Goal: Transaction & Acquisition: Purchase product/service

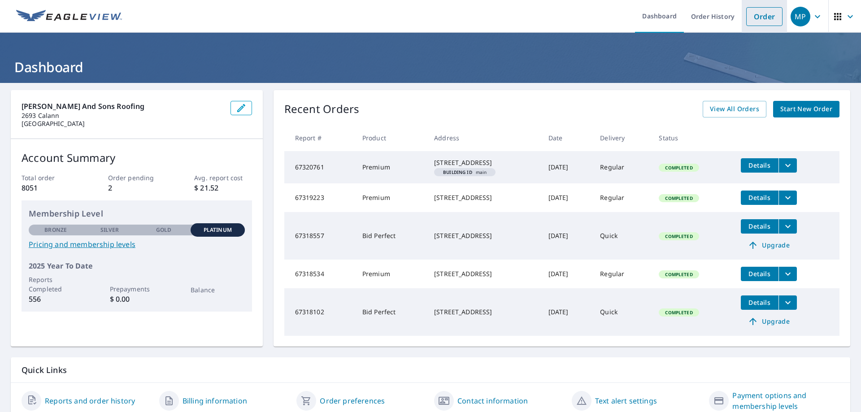
click at [756, 20] on link "Order" at bounding box center [764, 16] width 36 height 19
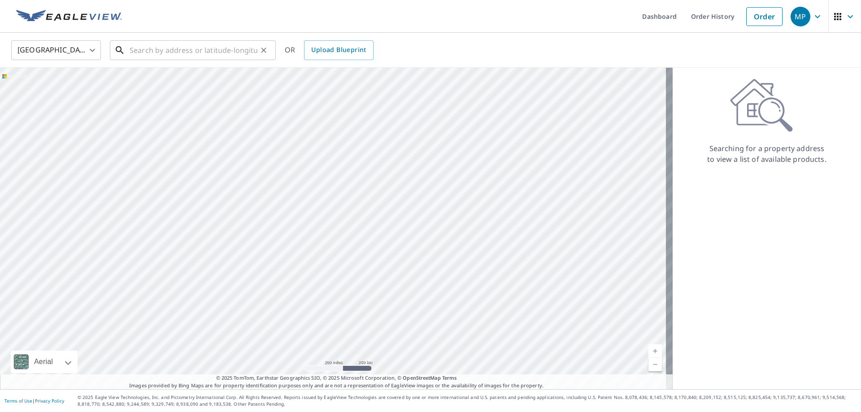
click at [201, 44] on input "text" at bounding box center [194, 50] width 128 height 25
paste input "[STREET_ADDRESS]"
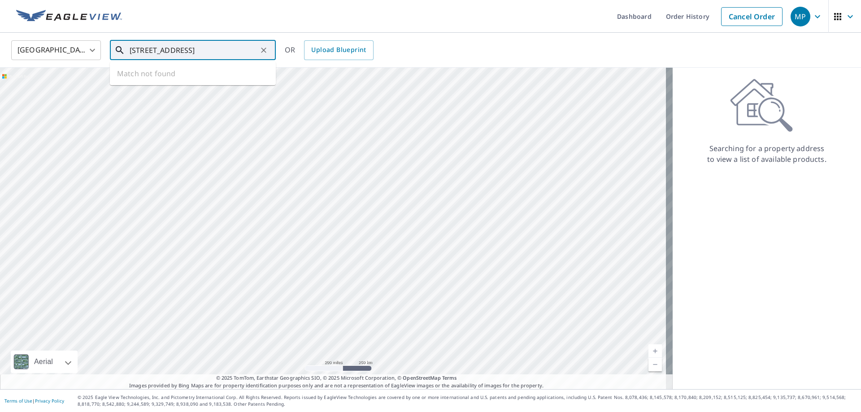
scroll to position [0, 24]
click at [138, 76] on span "[STREET_ADDRESS]" at bounding box center [198, 76] width 141 height 11
type input "[STREET_ADDRESS]"
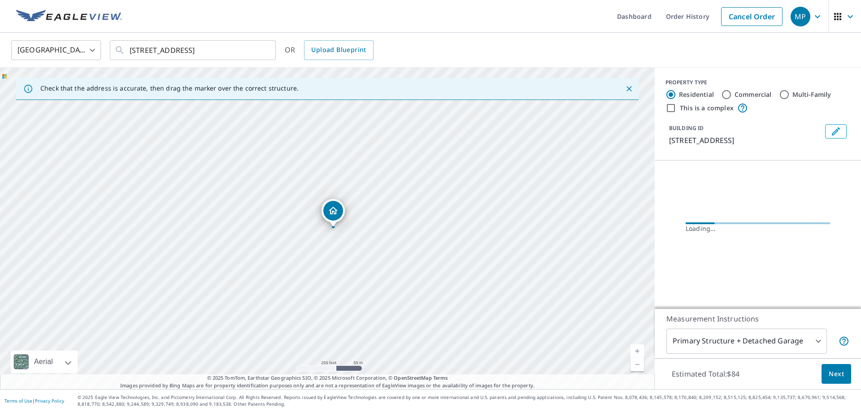
scroll to position [0, 0]
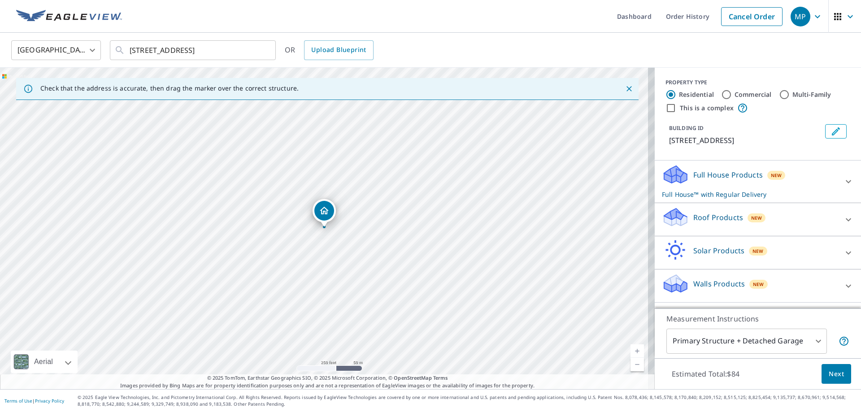
click at [696, 215] on p "Roof Products" at bounding box center [718, 217] width 50 height 11
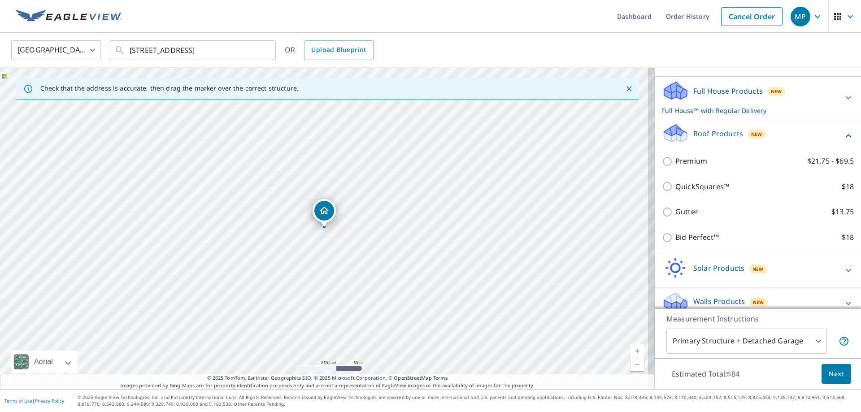
scroll to position [96, 0]
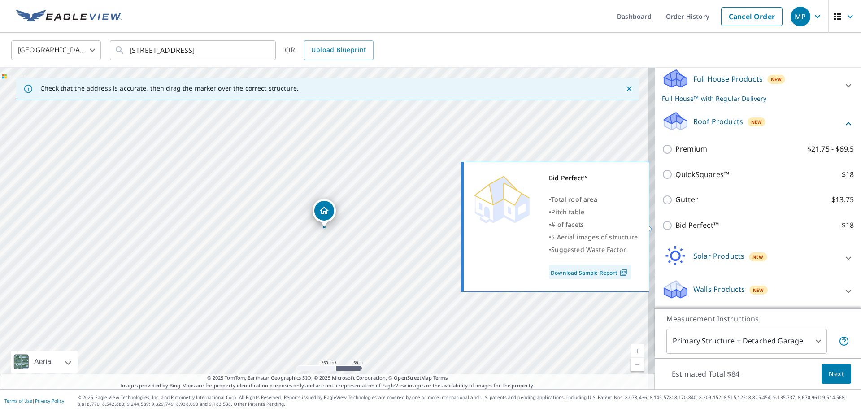
click at [683, 227] on p "Bid Perfect™" at bounding box center [696, 225] width 43 height 11
click at [675, 227] on input "Bid Perfect™ $18" at bounding box center [668, 225] width 13 height 11
checkbox input "true"
checkbox input "false"
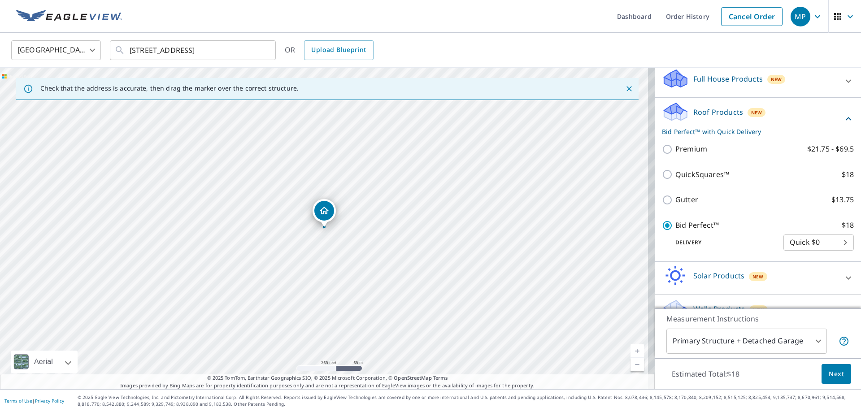
click at [831, 372] on span "Next" at bounding box center [836, 374] width 15 height 11
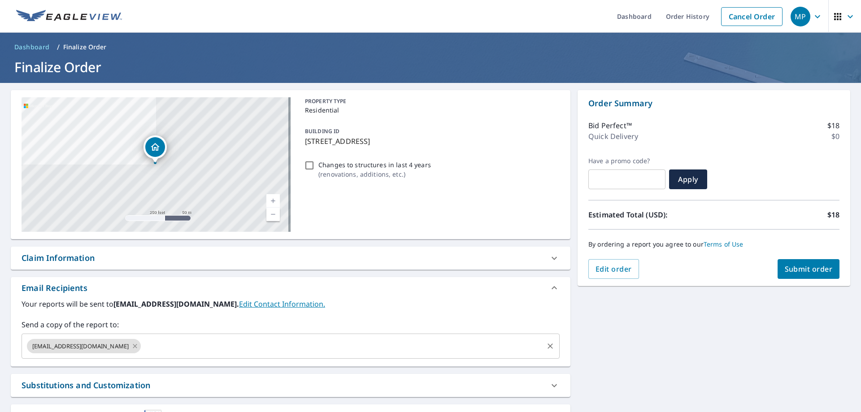
click at [139, 342] on icon at bounding box center [134, 346] width 7 height 10
checkbox input "true"
click at [139, 343] on input "text" at bounding box center [284, 346] width 517 height 17
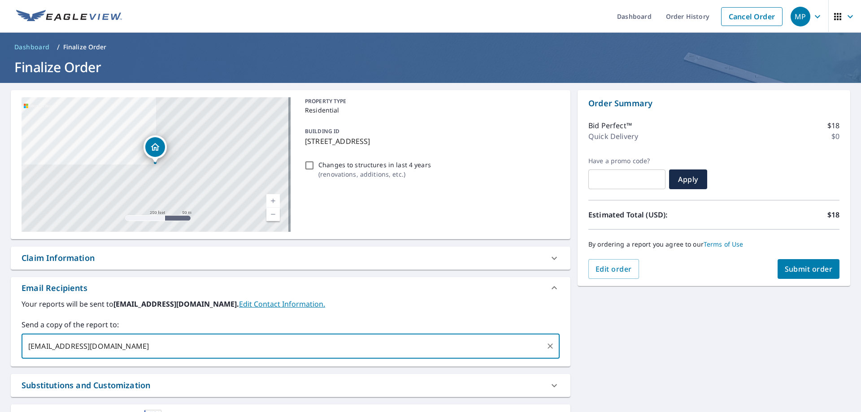
type input "[EMAIL_ADDRESS][DOMAIN_NAME]"
click at [798, 261] on button "Submit order" at bounding box center [809, 269] width 62 height 20
checkbox input "true"
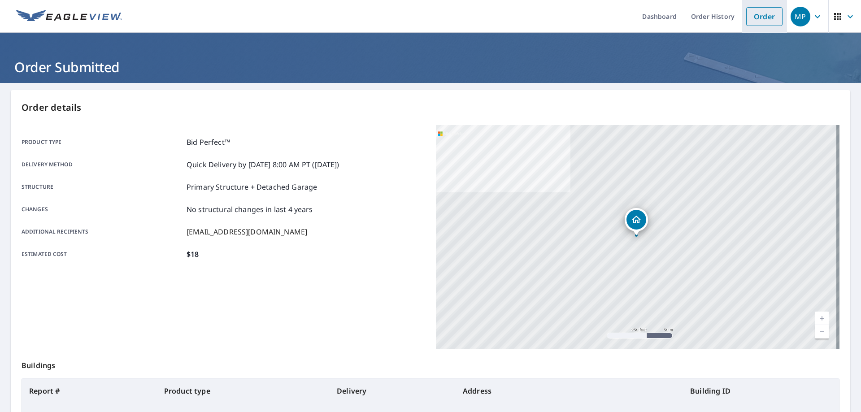
click at [760, 14] on link "Order" at bounding box center [764, 16] width 36 height 19
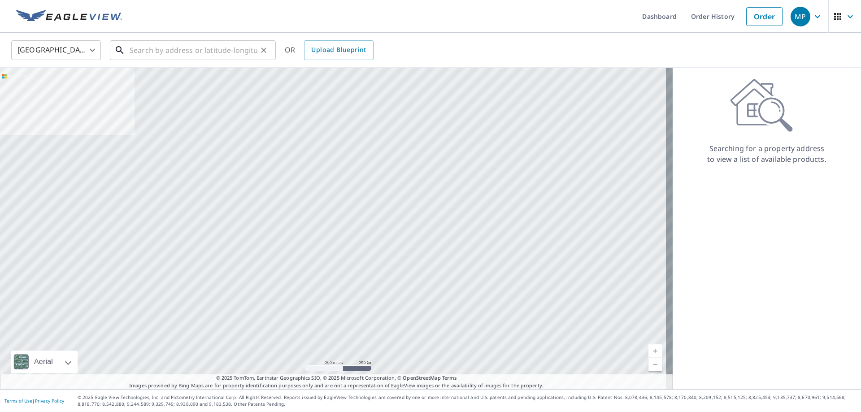
click at [175, 44] on input "text" at bounding box center [194, 50] width 128 height 25
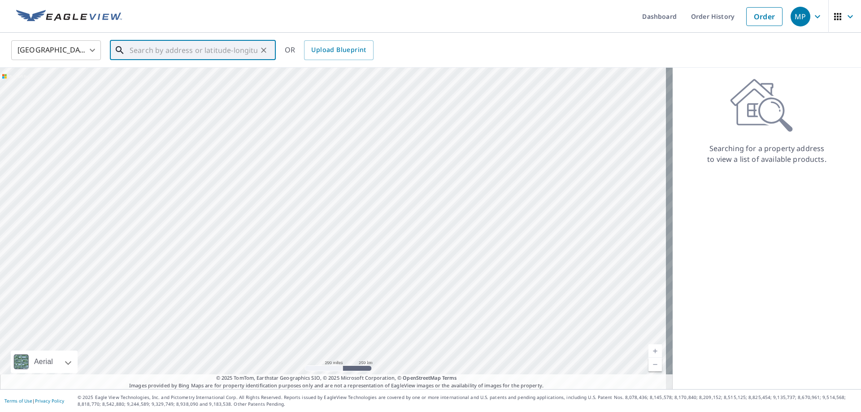
paste input "[STREET_ADDRESS]"
click at [158, 77] on span "[STREET_ADDRESS]" at bounding box center [198, 76] width 141 height 11
type input "[STREET_ADDRESS]"
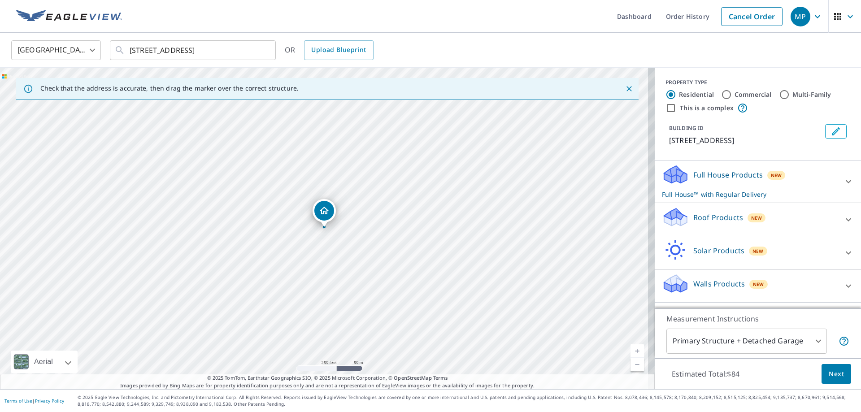
click at [693, 217] on p "Roof Products" at bounding box center [718, 217] width 50 height 11
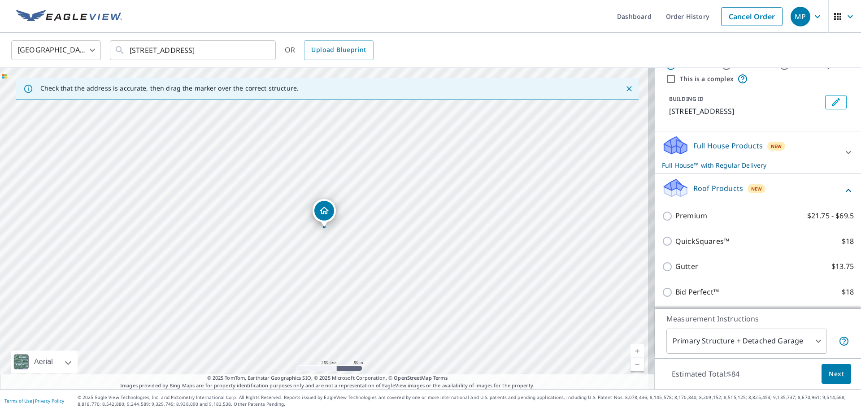
scroll to position [45, 0]
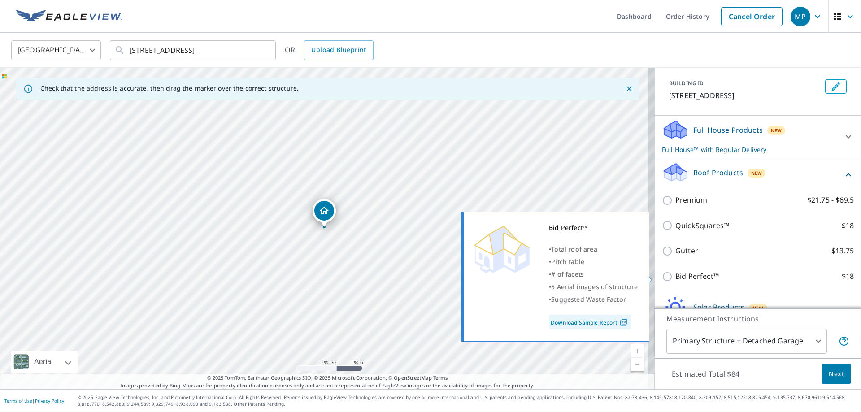
click at [678, 274] on p "Bid Perfect™" at bounding box center [696, 276] width 43 height 11
click at [675, 274] on input "Bid Perfect™ $18" at bounding box center [668, 276] width 13 height 11
checkbox input "true"
checkbox input "false"
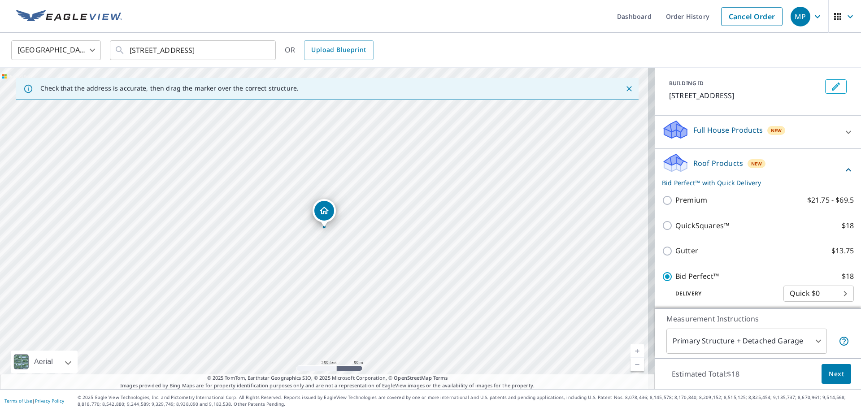
click at [830, 372] on span "Next" at bounding box center [836, 374] width 15 height 11
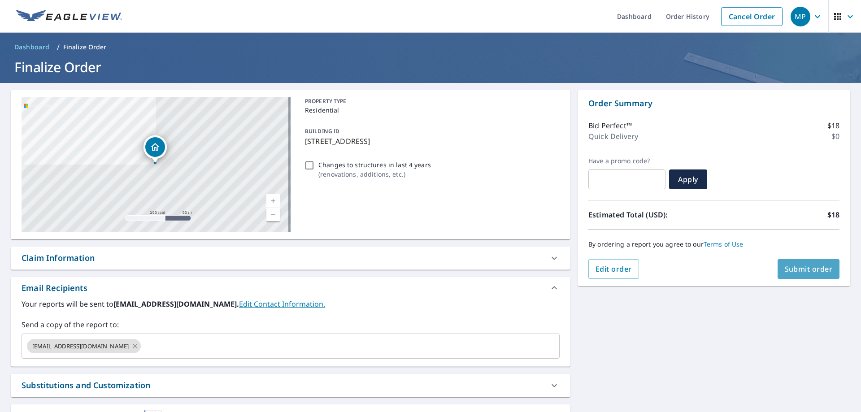
click at [787, 270] on span "Submit order" at bounding box center [809, 269] width 48 height 10
checkbox input "true"
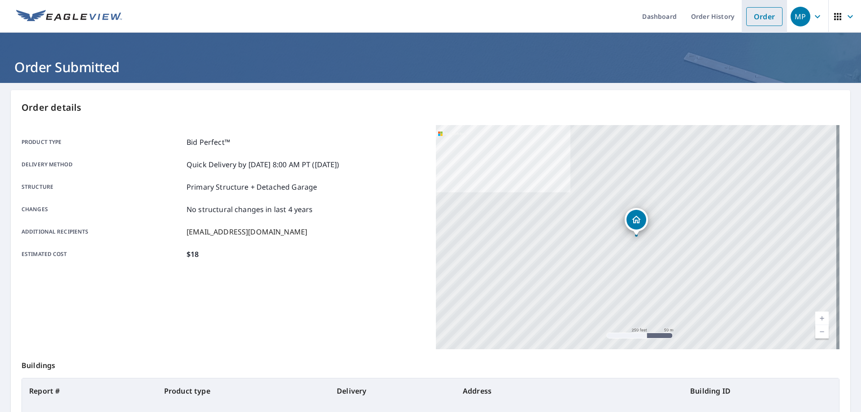
click at [750, 15] on link "Order" at bounding box center [764, 16] width 36 height 19
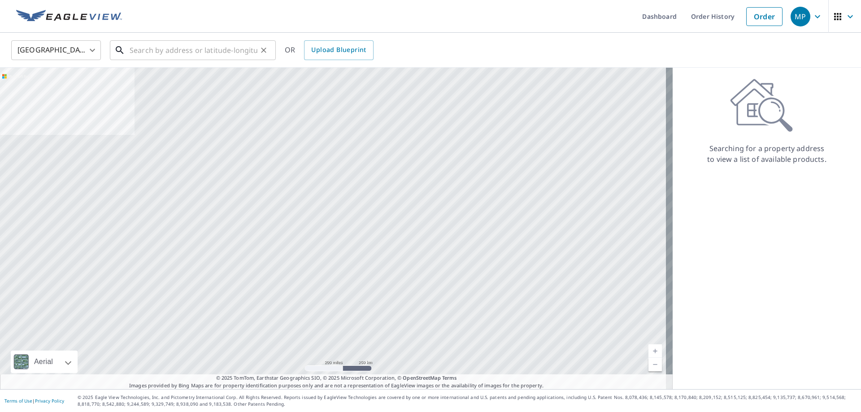
click at [143, 48] on input "text" at bounding box center [194, 50] width 128 height 25
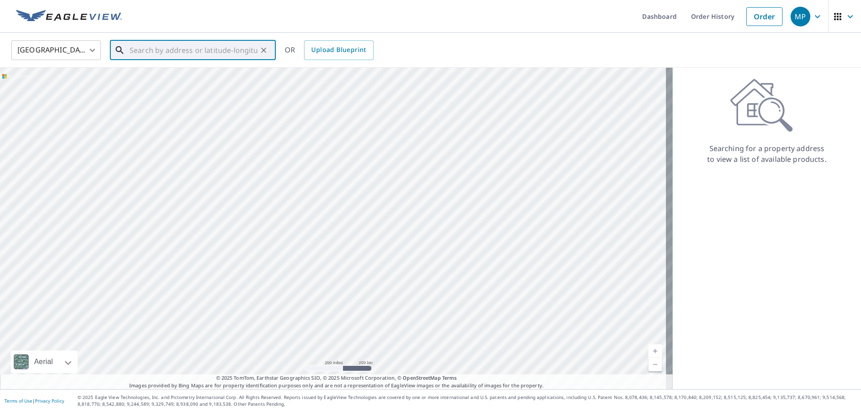
type input "v"
paste input "[STREET_ADDRESS]"
click at [144, 77] on span "[STREET_ADDRESS][PERSON_NAME]" at bounding box center [198, 76] width 141 height 11
type input "[STREET_ADDRESS][PERSON_NAME]"
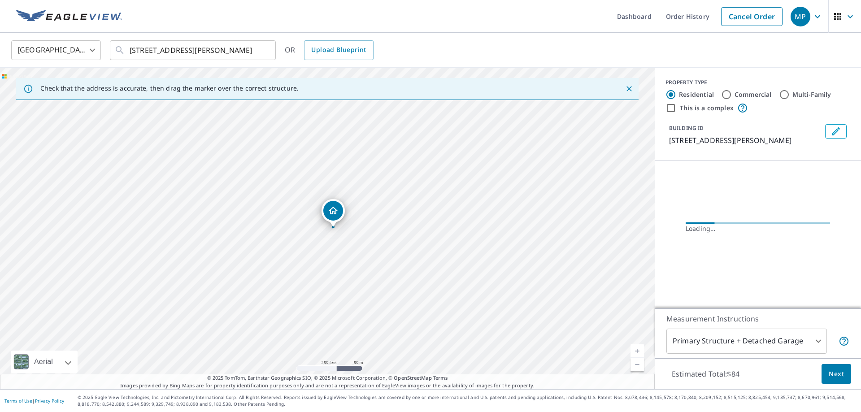
scroll to position [0, 0]
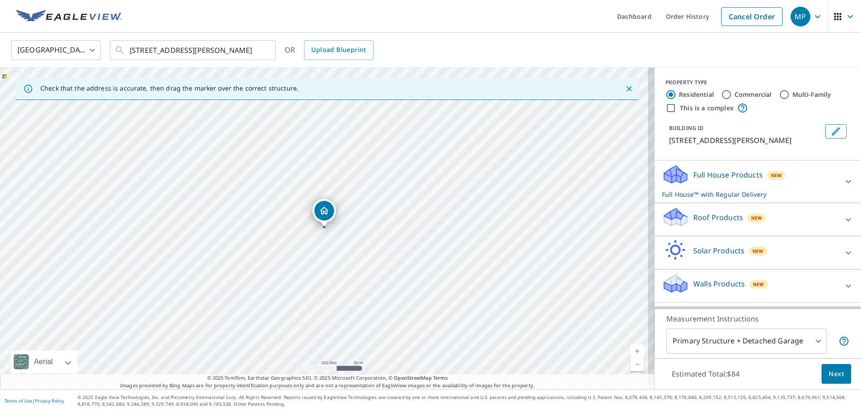
click at [710, 218] on p "Roof Products" at bounding box center [718, 217] width 50 height 11
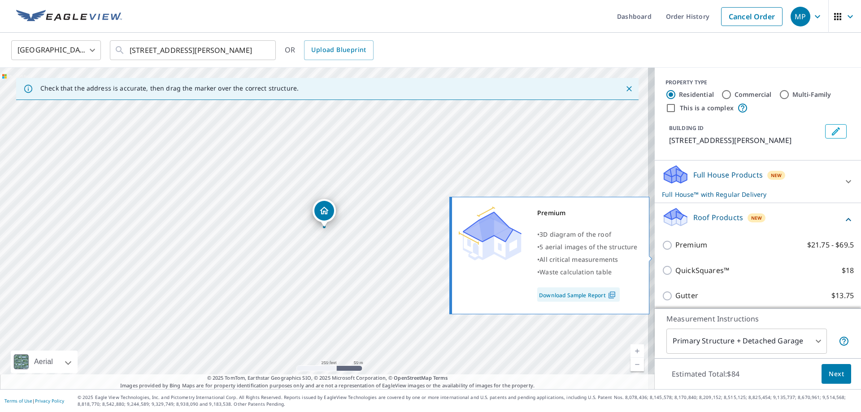
click at [689, 251] on p "Premium" at bounding box center [691, 244] width 32 height 11
click at [675, 251] on input "Premium $21.75 - $69.5" at bounding box center [668, 245] width 13 height 11
checkbox input "true"
checkbox input "false"
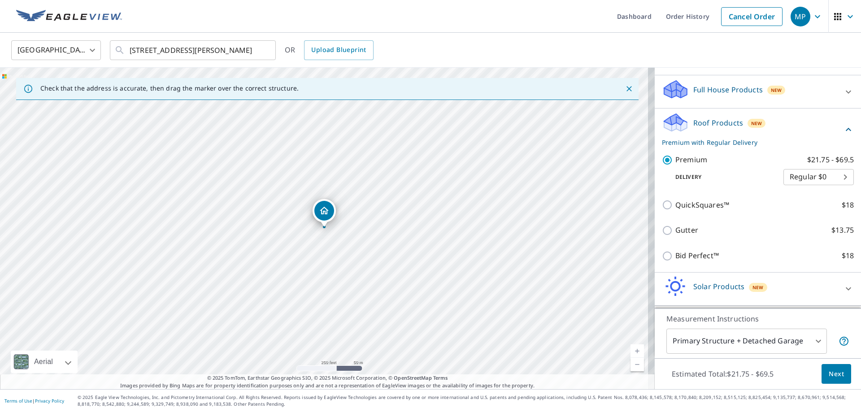
scroll to position [126, 0]
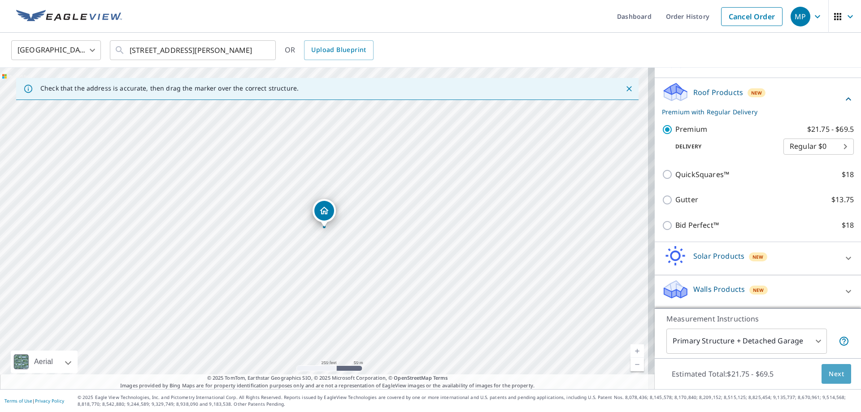
click at [831, 374] on span "Next" at bounding box center [836, 374] width 15 height 11
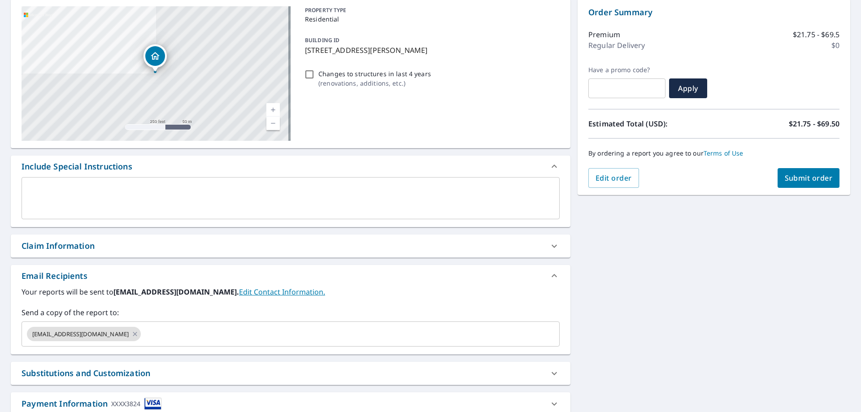
scroll to position [152, 0]
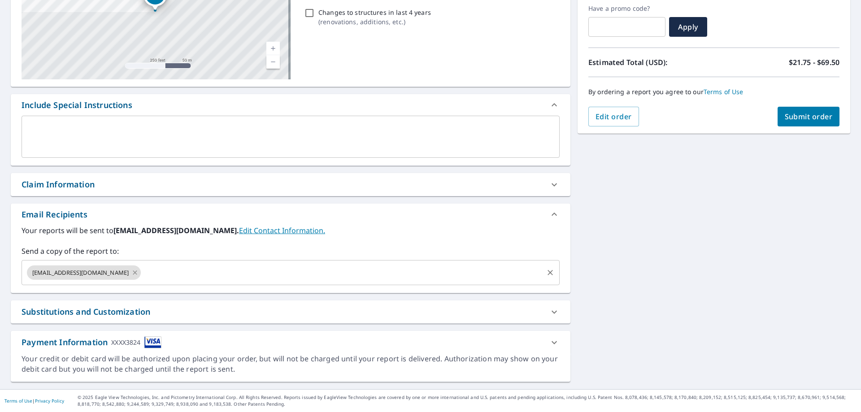
click at [137, 273] on icon at bounding box center [135, 272] width 4 height 4
checkbox input "true"
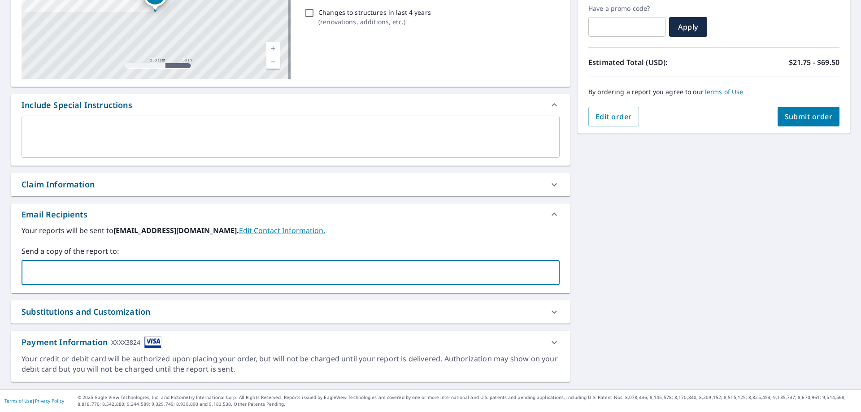
click at [139, 273] on input "text" at bounding box center [284, 272] width 517 height 17
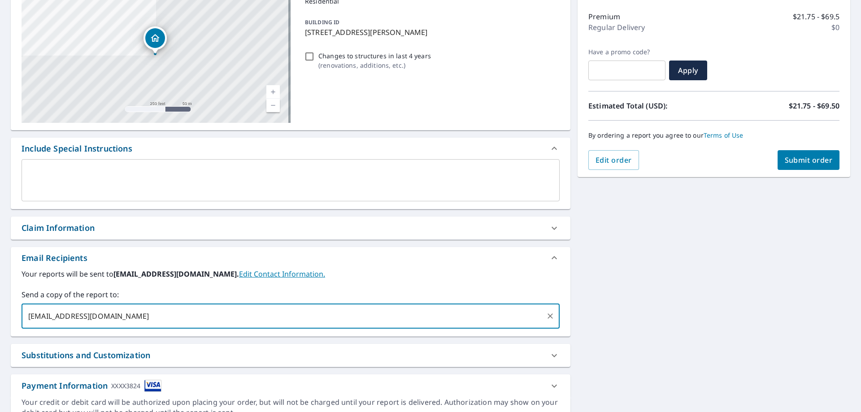
scroll to position [0, 0]
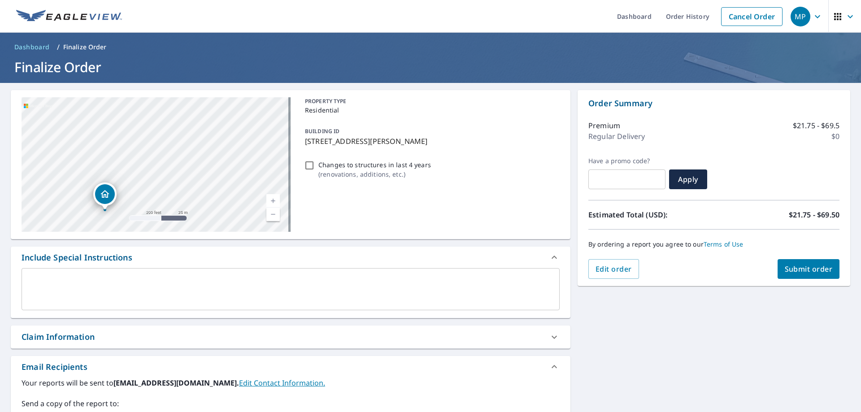
type input "[EMAIL_ADDRESS][DOMAIN_NAME]"
click at [73, 286] on textarea at bounding box center [291, 290] width 526 height 26
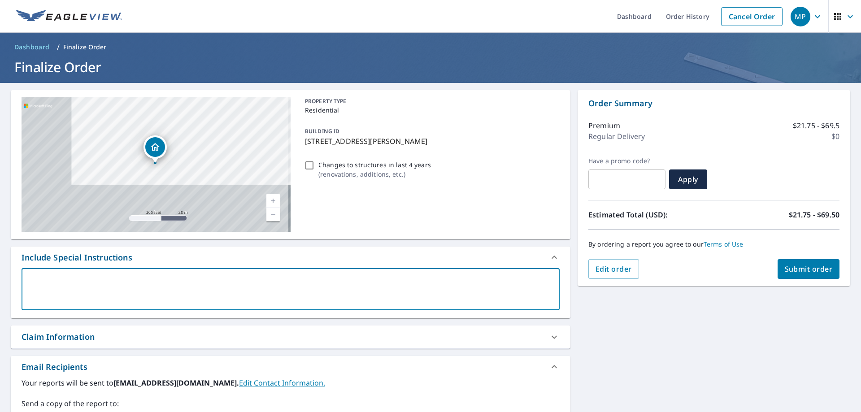
checkbox input "true"
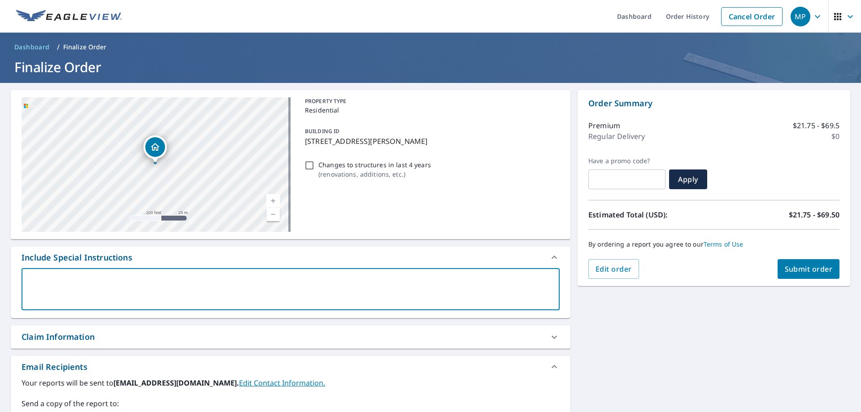
type textarea "P"
type textarea "x"
checkbox input "true"
type textarea "Pl"
type textarea "x"
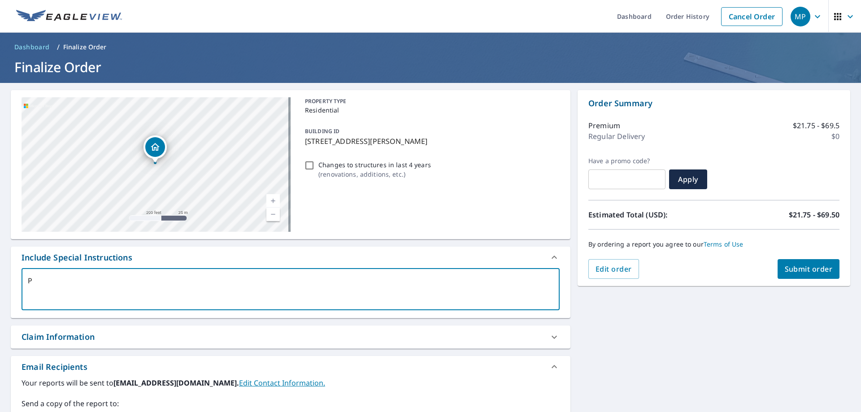
checkbox input "true"
type textarea "Ple"
type textarea "x"
checkbox input "true"
type textarea "Plea"
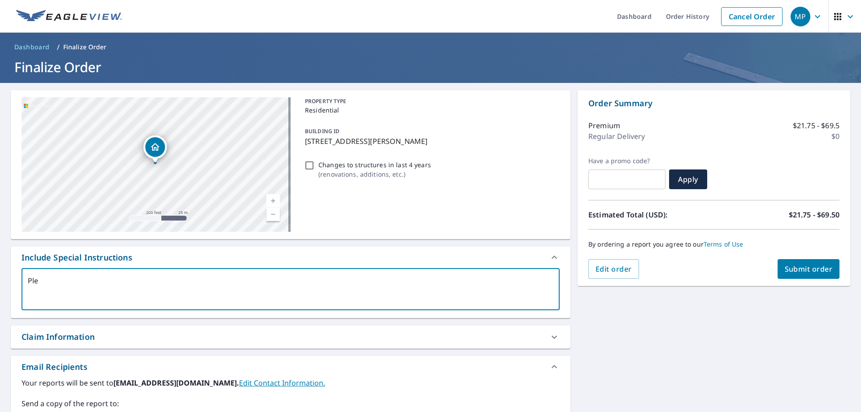
type textarea "x"
checkbox input "true"
type textarea "Pleas"
type textarea "x"
checkbox input "true"
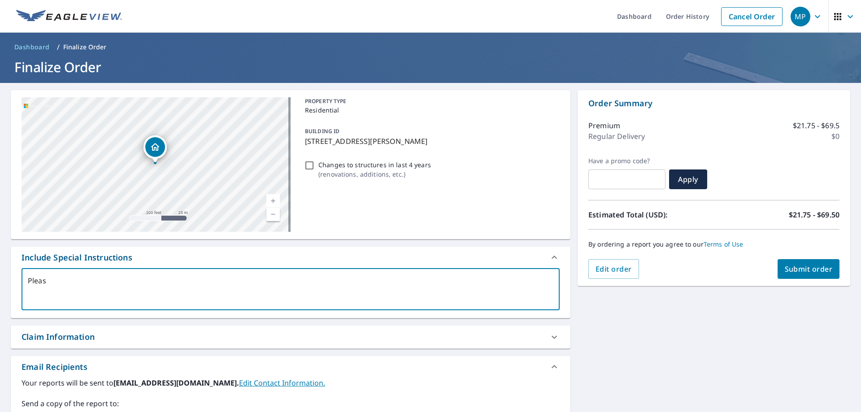
type textarea "Please"
type textarea "x"
checkbox input "true"
type textarea "Please"
type textarea "x"
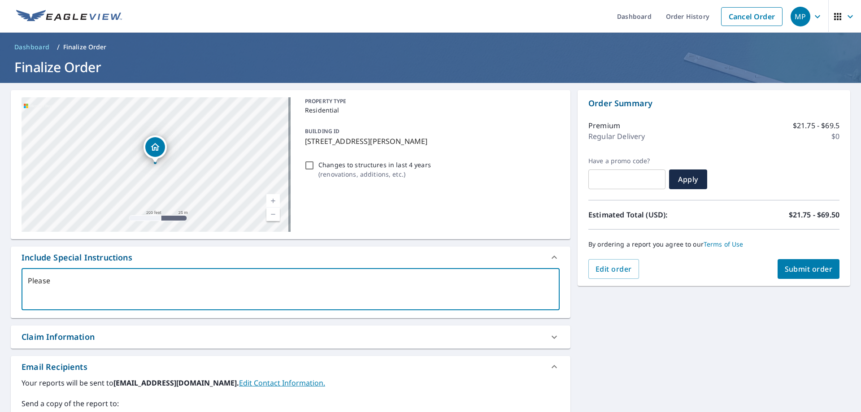
checkbox input "true"
type textarea "Please m"
type textarea "x"
checkbox input "true"
type textarea "Please ma"
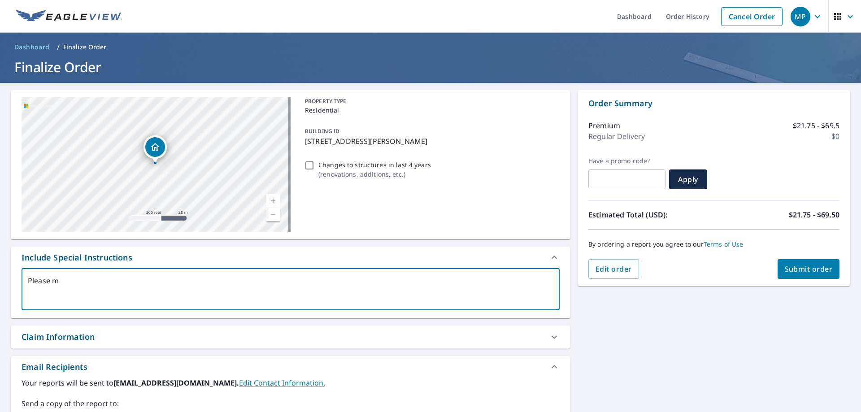
type textarea "x"
checkbox input "true"
type textarea "Please mak"
type textarea "x"
checkbox input "true"
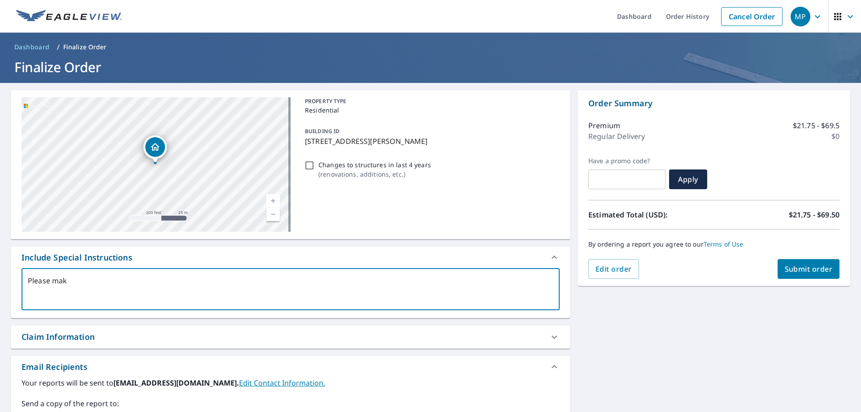
type textarea "Please make"
type textarea "x"
checkbox input "true"
type textarea "Please make"
type textarea "x"
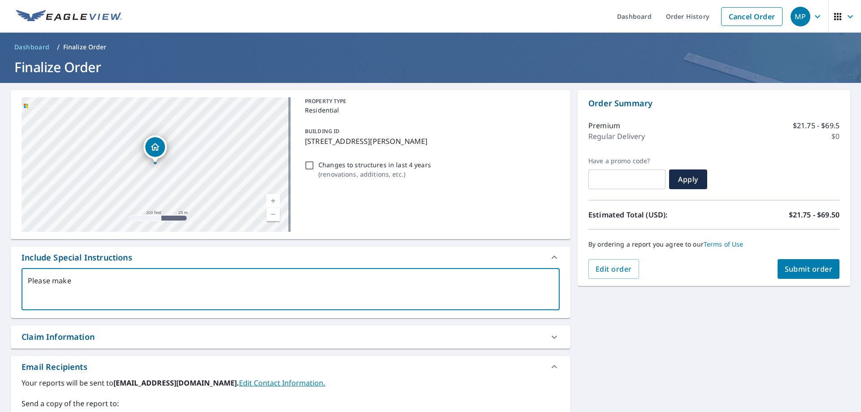
checkbox input "true"
type textarea "Please make s"
type textarea "x"
checkbox input "true"
type textarea "Please make sur"
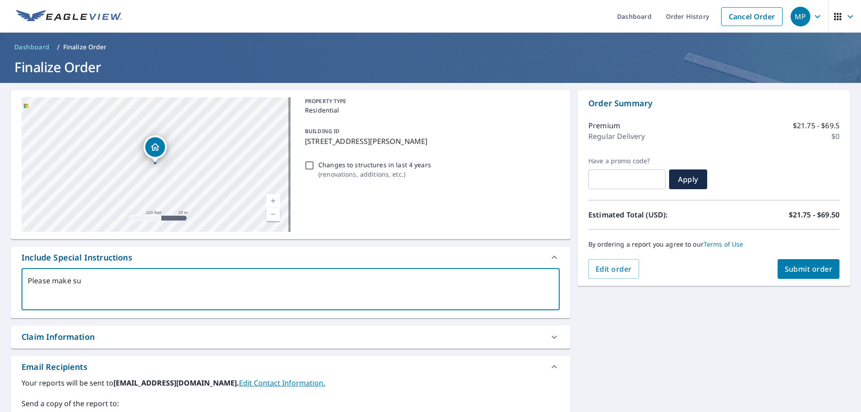
type textarea "x"
checkbox input "true"
type textarea "Please make sure"
type textarea "x"
checkbox input "true"
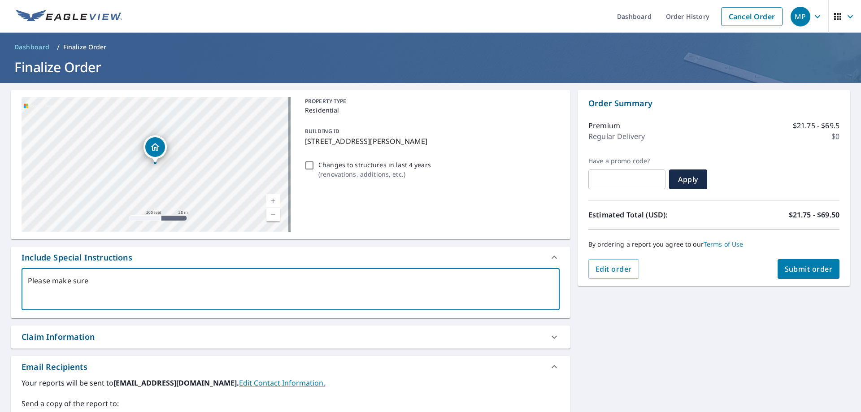
type textarea "Please make sure"
type textarea "x"
checkbox input "true"
type textarea "Please make sure t"
type textarea "x"
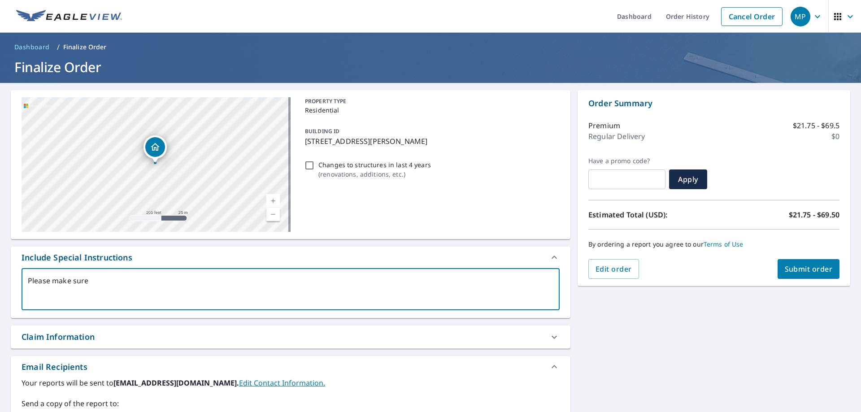
checkbox input "true"
type textarea "Please make sure to"
type textarea "x"
checkbox input "true"
type textarea "Please make sure to"
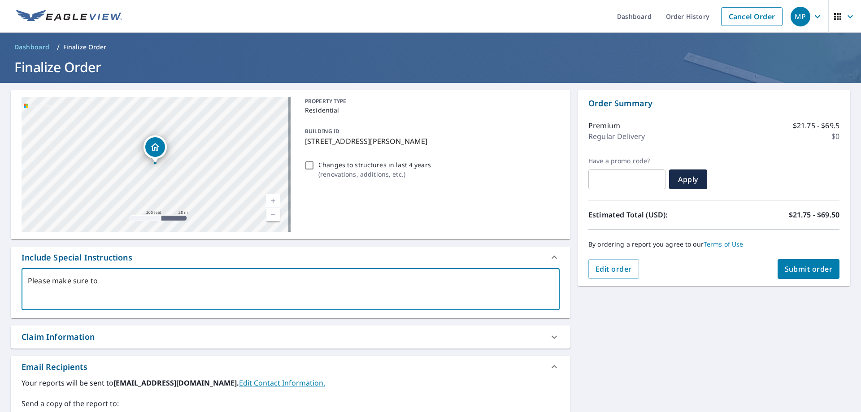
type textarea "x"
checkbox input "true"
type textarea "Please make sure to i"
type textarea "x"
checkbox input "true"
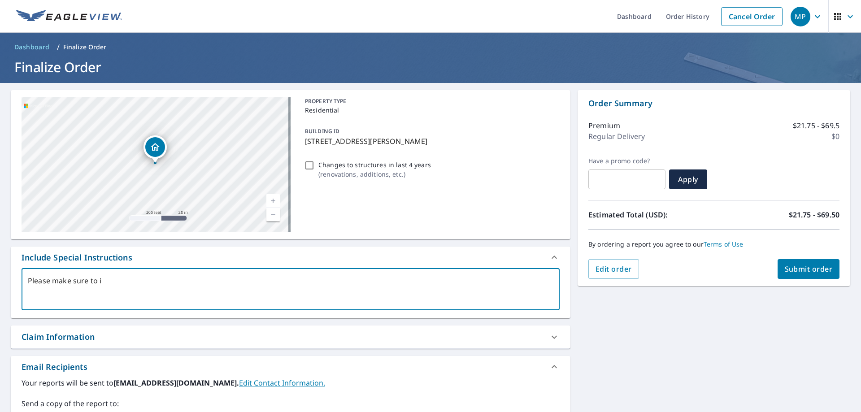
type textarea "Please make sure to in"
type textarea "x"
checkbox input "true"
type textarea "Please make sure to incl"
type textarea "x"
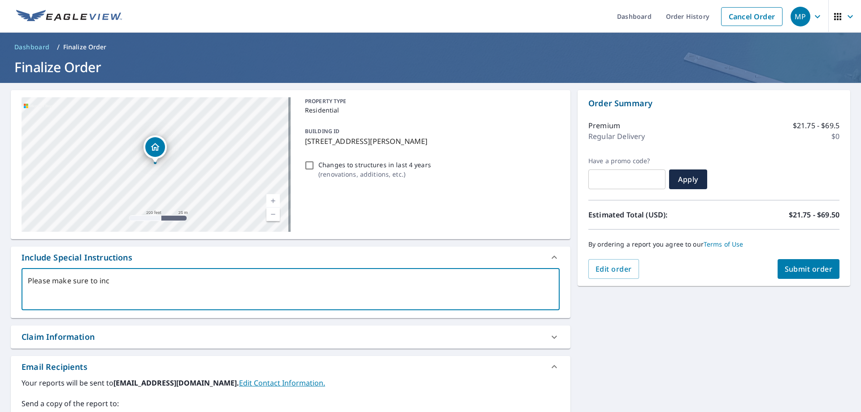
checkbox input "true"
type textarea "Please make sure to inclu"
type textarea "x"
checkbox input "true"
type textarea "Please make sure to includ"
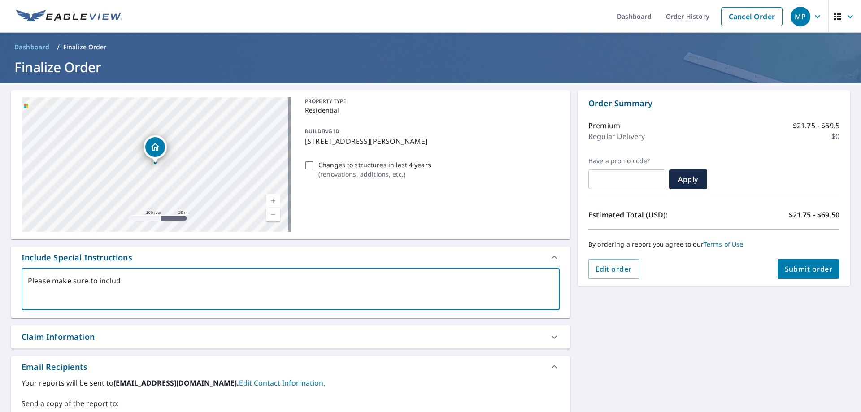
type textarea "x"
checkbox input "true"
type textarea "Please make sure to include"
type textarea "x"
checkbox input "true"
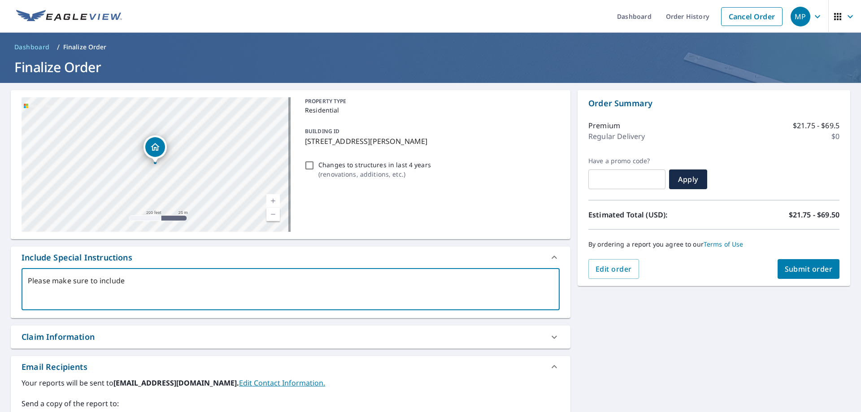
type textarea "Please make sure to include"
type textarea "x"
checkbox input "true"
type textarea "Please make sure to include a"
type textarea "x"
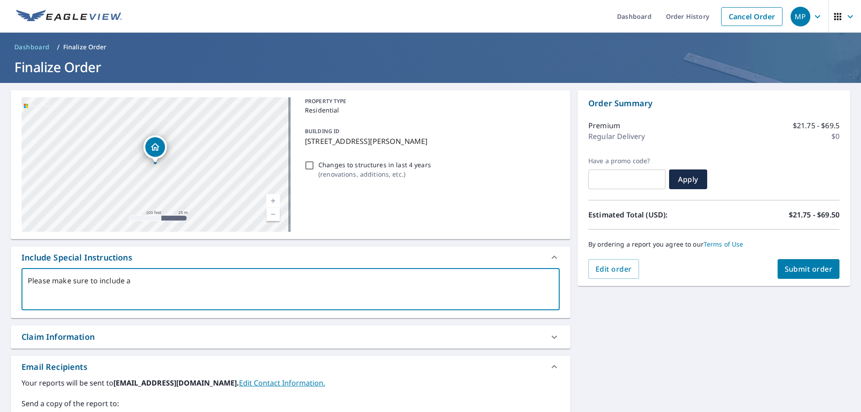
checkbox input "true"
type textarea "Please make sure to include an"
type textarea "x"
checkbox input "true"
type textarea "Please make sure to include any"
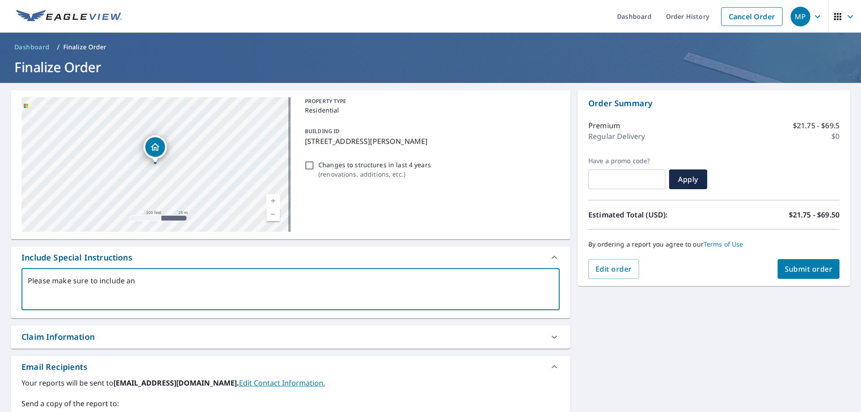
type textarea "x"
checkbox input "true"
type textarea "Please make sure to include any"
type textarea "x"
checkbox input "true"
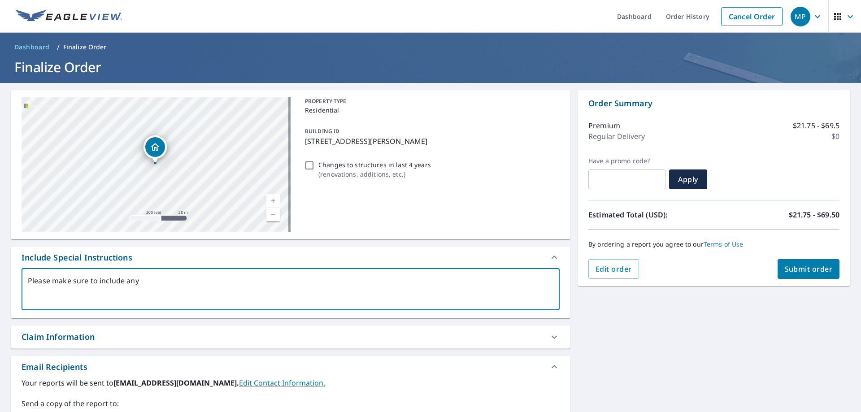
type textarea "Please make sure to include any d"
type textarea "x"
checkbox input "true"
type textarea "Please make sure to include any de"
type textarea "x"
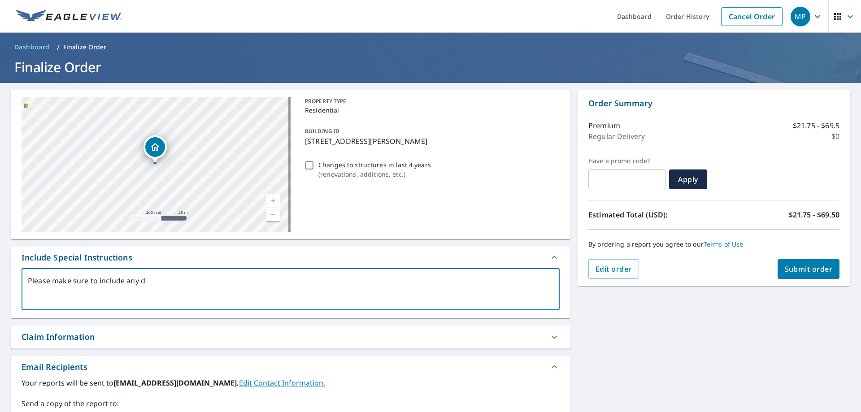
checkbox input "true"
type textarea "Please make sure to include any det"
type textarea "x"
checkbox input "true"
type textarea "Please make sure to include any deta"
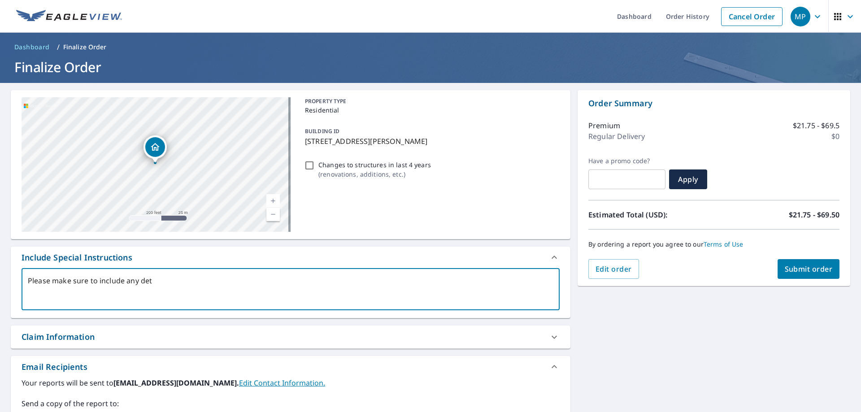
type textarea "x"
checkbox input "true"
type textarea "Please make sure to include any detac"
type textarea "x"
checkbox input "true"
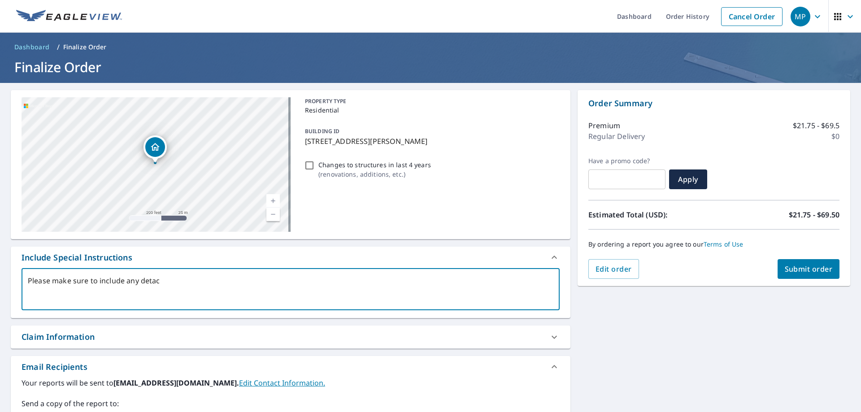
type textarea "Please make sure to include any detach"
type textarea "x"
checkbox input "true"
type textarea "Please make sure to include any detache"
type textarea "x"
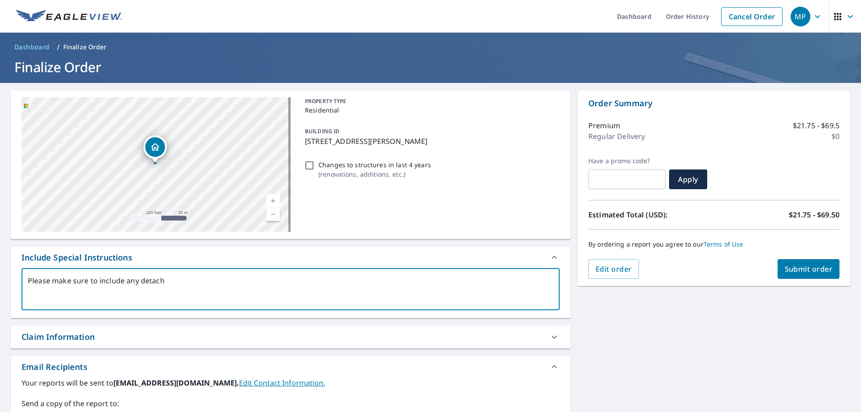
checkbox input "true"
type textarea "Please make sure to include any detached"
type textarea "x"
checkbox input "true"
type textarea "Please make sure to include any detached g"
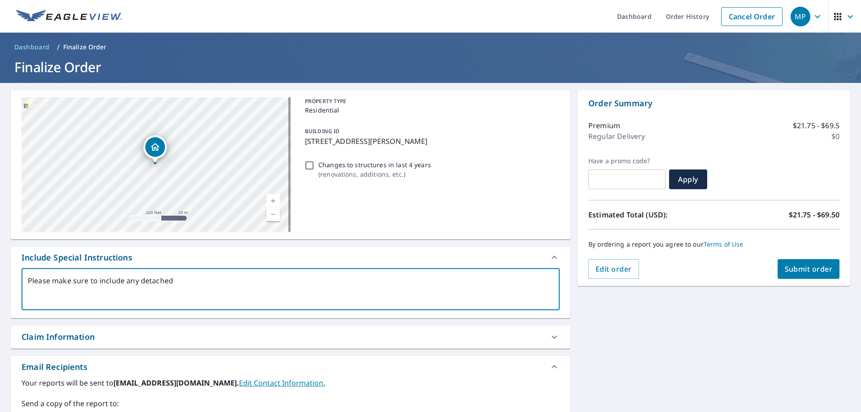
type textarea "x"
checkbox input "true"
type textarea "Please make sure to include any detached ga"
type textarea "x"
checkbox input "true"
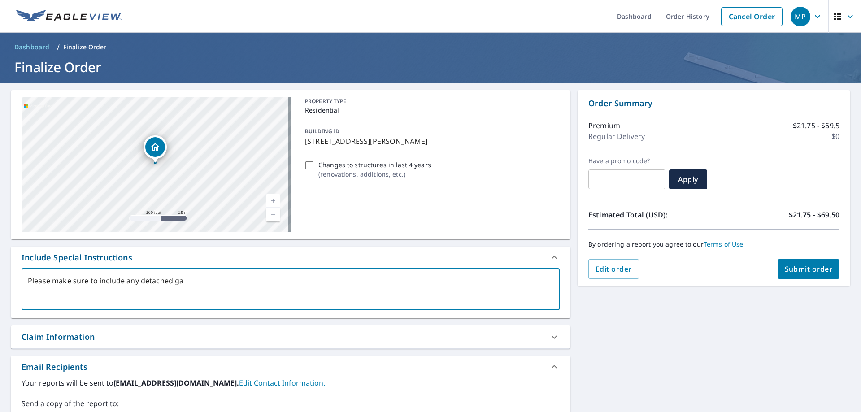
type textarea "Please make sure to include any detached gar"
type textarea "x"
checkbox input "true"
type textarea "Please make sure to include any detached gara"
type textarea "x"
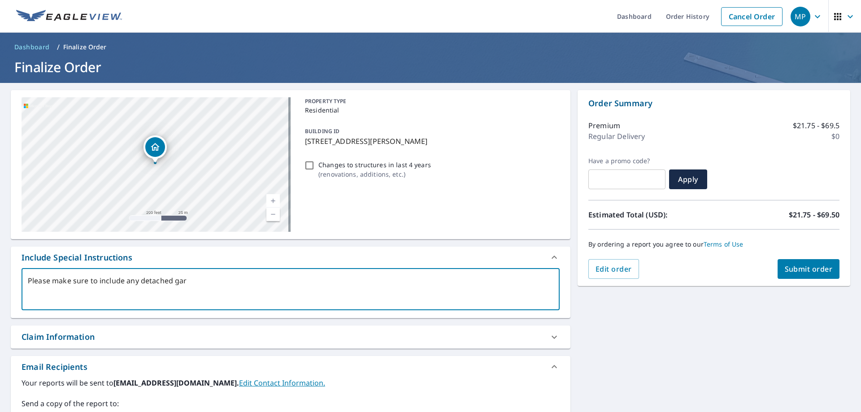
checkbox input "true"
type textarea "Please make sure to include any detached garag"
type textarea "x"
checkbox input "true"
type textarea "Please make sure to include any detached garage"
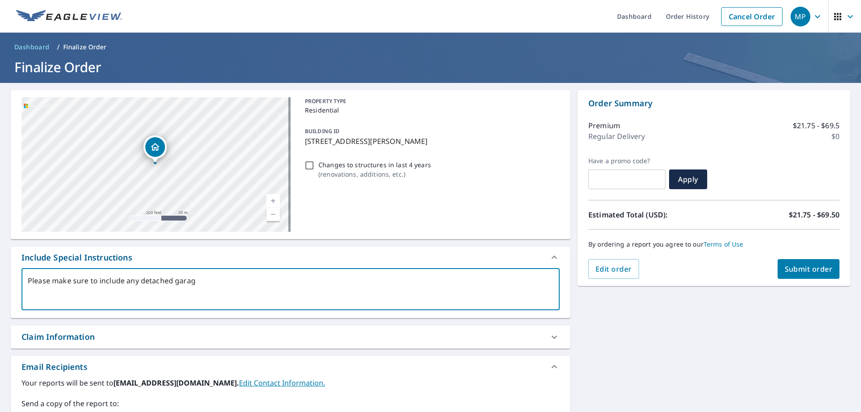
type textarea "x"
checkbox input "true"
type textarea "Please make sure to include any detached garages"
type textarea "x"
checkbox input "true"
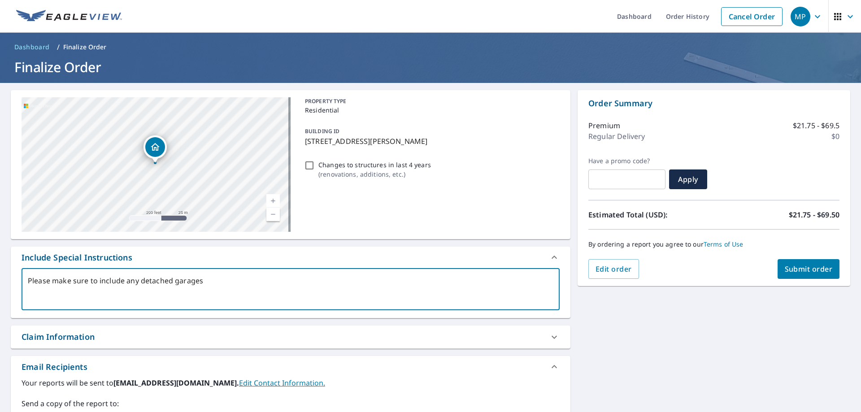
type textarea "Please make sure to include any detached garages,"
type textarea "x"
checkbox input "true"
type textarea "Please make sure to include any detached garages,"
type textarea "x"
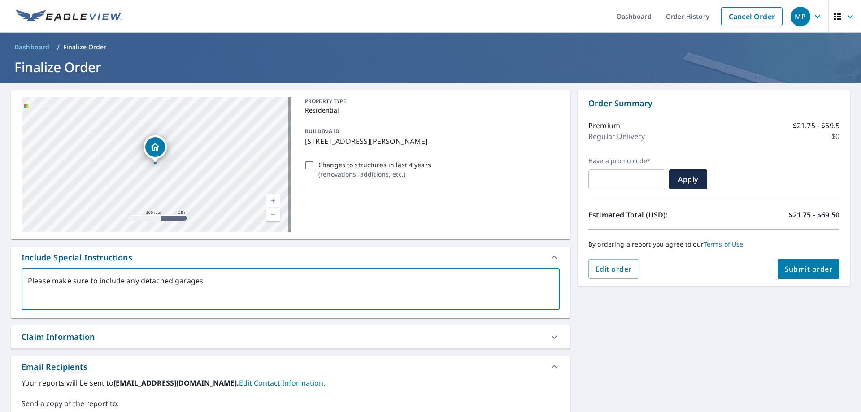
checkbox input "true"
type textarea "Please make sure to include any detached garages, o"
type textarea "x"
checkbox input "true"
type textarea "Please make sure to include any detached garages, ou"
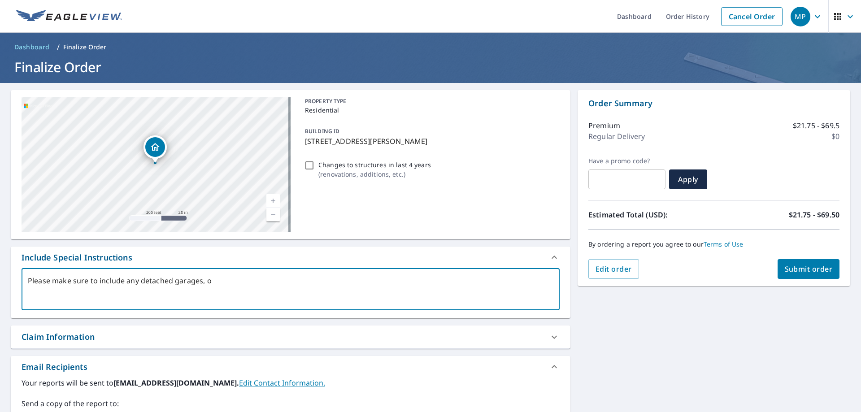
type textarea "x"
checkbox input "true"
type textarea "Please make sure to include any detached garages, out"
type textarea "x"
checkbox input "true"
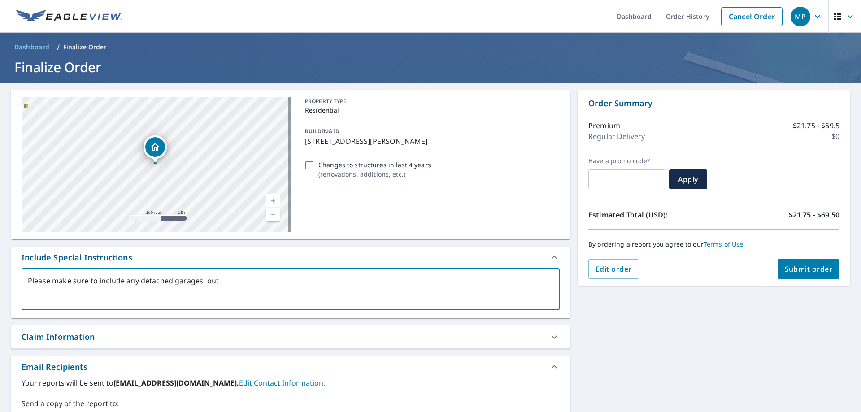
type textarea "Please make sure to include any detached garages, out"
type textarea "x"
checkbox input "true"
type textarea "Please make sure to include any detached garages, out b"
type textarea "x"
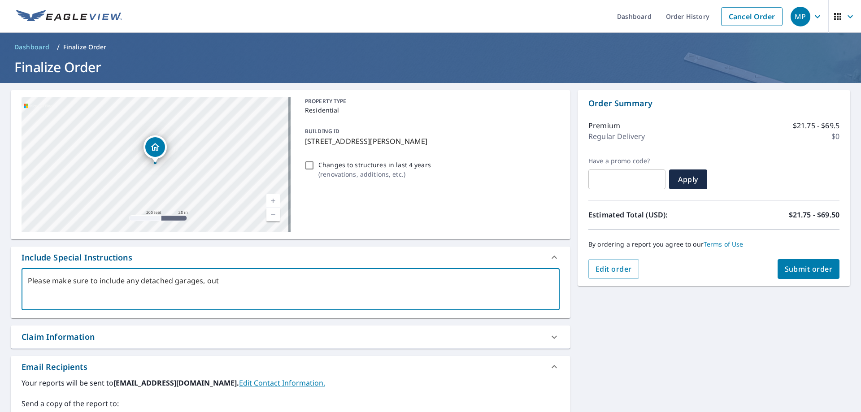
checkbox input "true"
type textarea "Please make sure to include any detached garages, out bu"
type textarea "x"
checkbox input "true"
type textarea "Please make sure to include any detached garages, out [PERSON_NAME]"
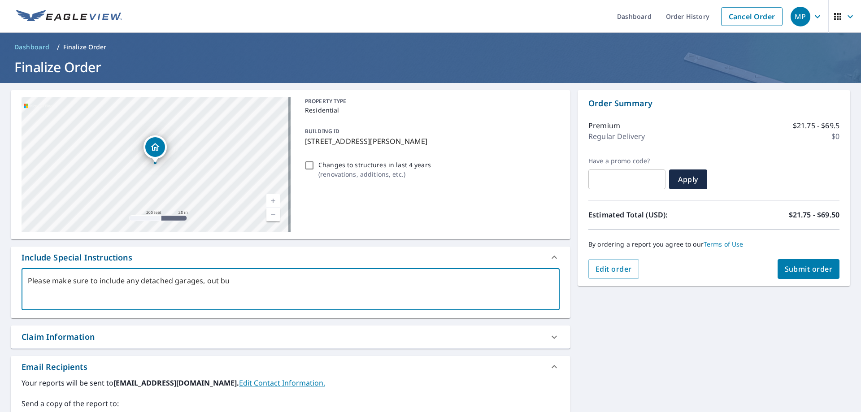
type textarea "x"
checkbox input "true"
type textarea "Please make sure to include any detached garages, out buil"
type textarea "x"
checkbox input "true"
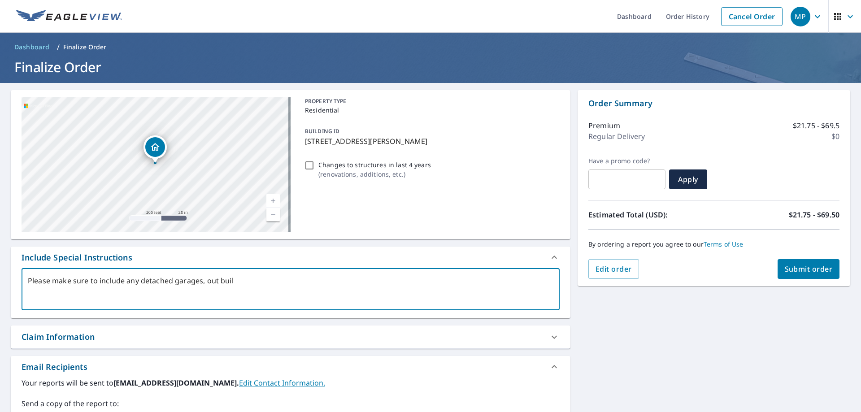
type textarea "Please make sure to include any detached garages, out build"
type textarea "x"
checkbox input "true"
type textarea "Please make sure to include any detached garages, out buildi"
type textarea "x"
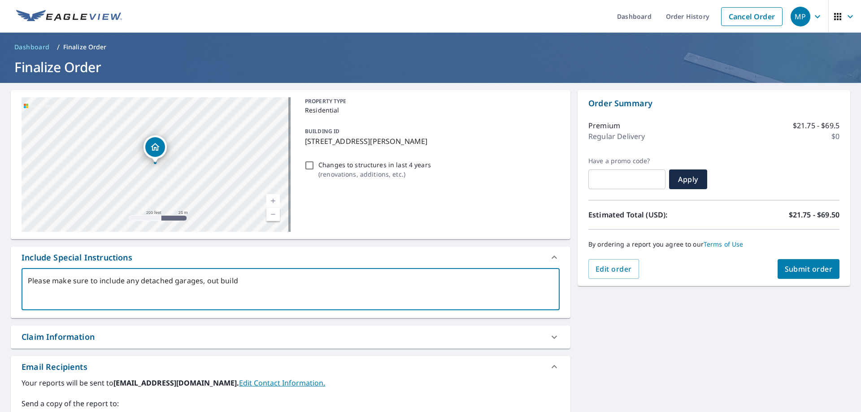
checkbox input "true"
type textarea "Please make sure to include any detached garages, out buildin"
type textarea "x"
checkbox input "true"
type textarea "Please make sure to include any detached garages, out building"
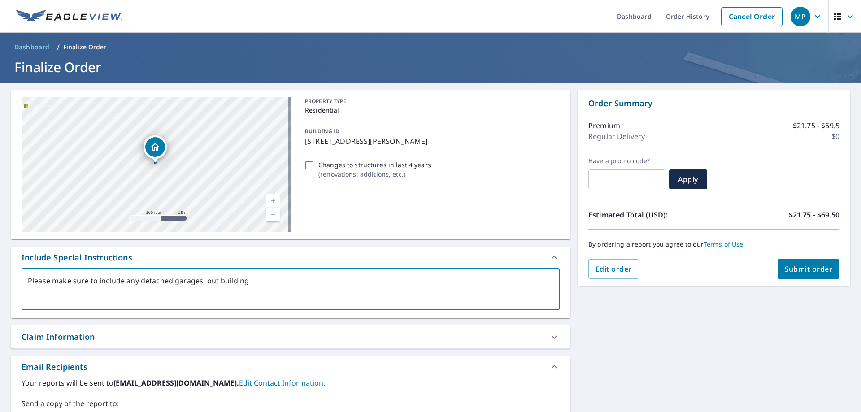
type textarea "x"
checkbox input "true"
type textarea "Please make sure to include any detached garages, out building"
type textarea "x"
checkbox input "true"
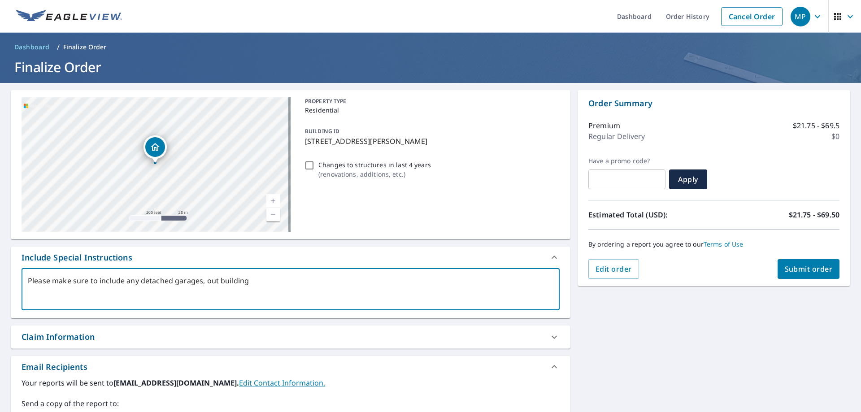
type textarea "Please make sure to include any detached garages, out building e"
click at [804, 263] on button "Submit order" at bounding box center [809, 269] width 62 height 20
